Goal: Transaction & Acquisition: Purchase product/service

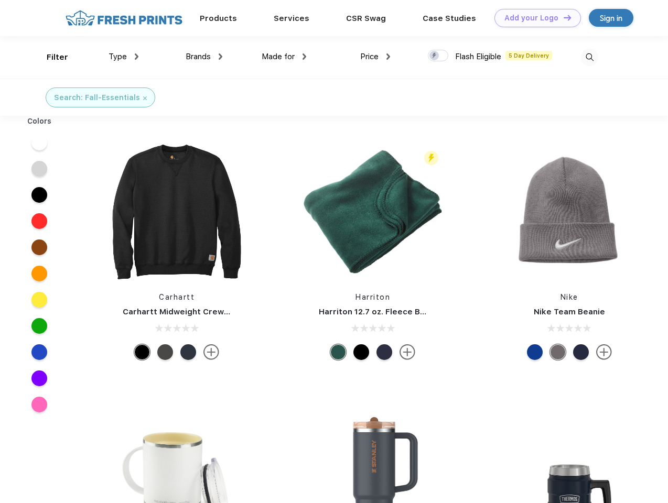
scroll to position [1, 0]
click at [534, 18] on link "Add your Logo Design Tool" at bounding box center [537, 18] width 87 height 18
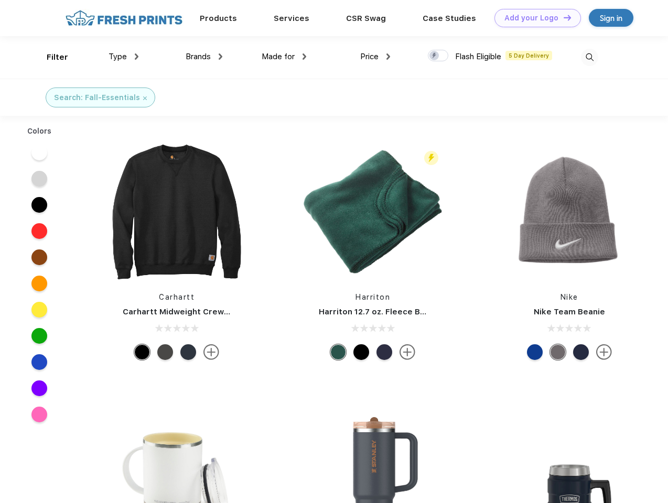
click at [0, 0] on div "Design Tool" at bounding box center [0, 0] width 0 height 0
click at [563, 17] on link "Add your Logo Design Tool" at bounding box center [537, 18] width 87 height 18
click at [50, 57] on div "Filter" at bounding box center [57, 57] width 21 height 12
click at [124, 57] on span "Type" at bounding box center [118, 56] width 18 height 9
click at [204, 57] on span "Brands" at bounding box center [198, 56] width 25 height 9
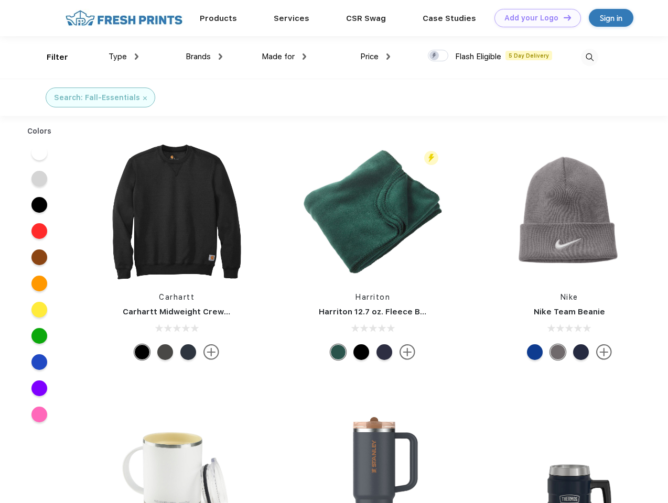
click at [284, 57] on span "Made for" at bounding box center [278, 56] width 33 height 9
click at [375, 57] on span "Price" at bounding box center [369, 56] width 18 height 9
click at [438, 56] on div at bounding box center [438, 56] width 20 height 12
click at [435, 56] on input "checkbox" at bounding box center [431, 52] width 7 height 7
click at [589, 57] on img at bounding box center [589, 57] width 17 height 17
